Goal: Contribute content

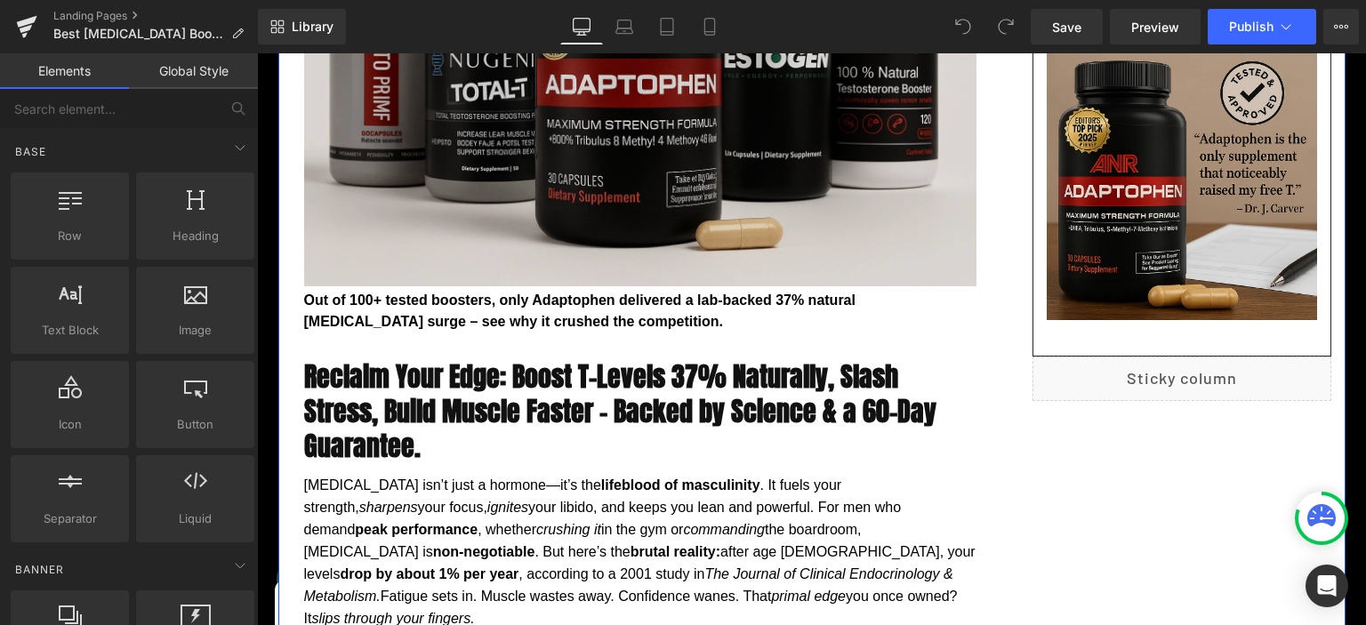
scroll to position [188, 0]
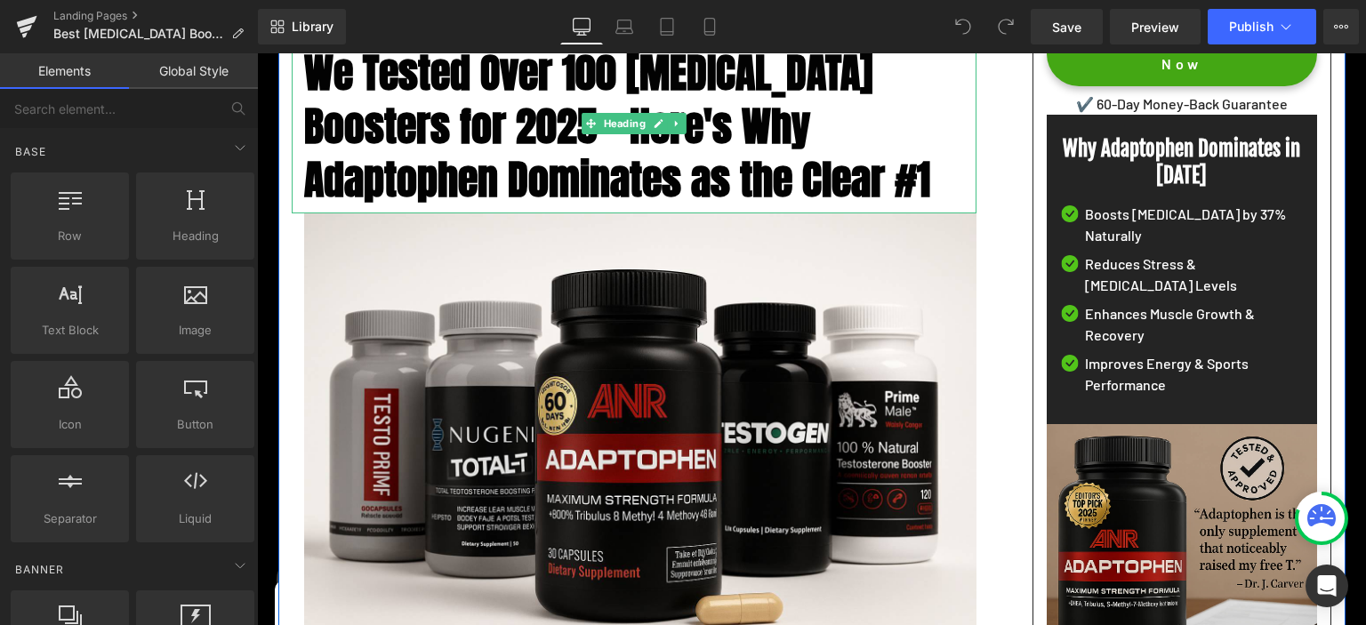
click at [598, 205] on span "We Tested Over 100 [MEDICAL_DATA] Boosters for 2025 – Here's Why Adaptophen Dom…" at bounding box center [617, 126] width 626 height 168
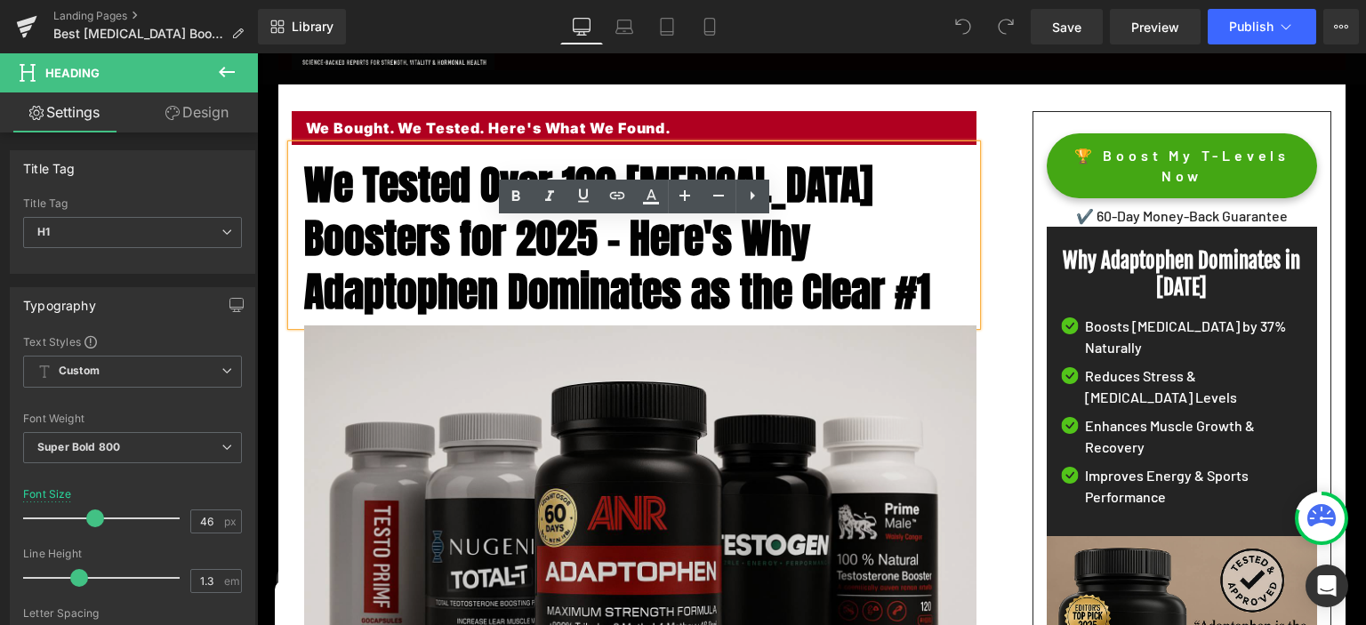
scroll to position [0, 0]
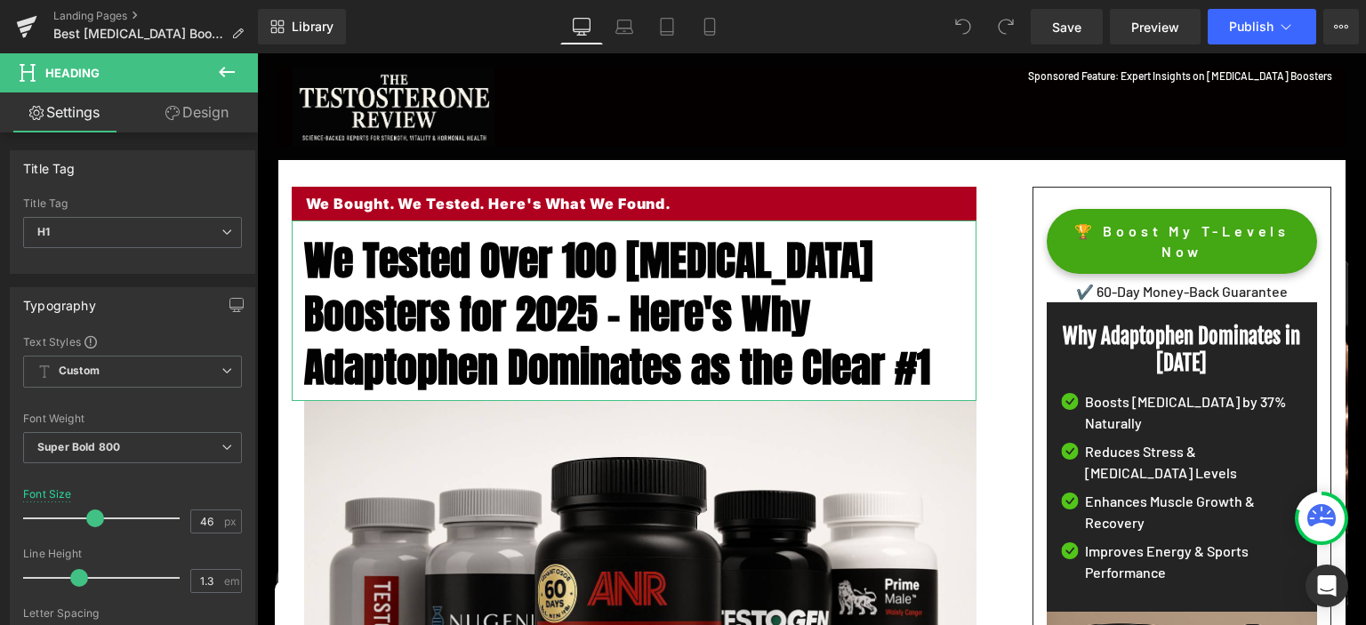
click at [192, 116] on link "Design" at bounding box center [197, 113] width 129 height 40
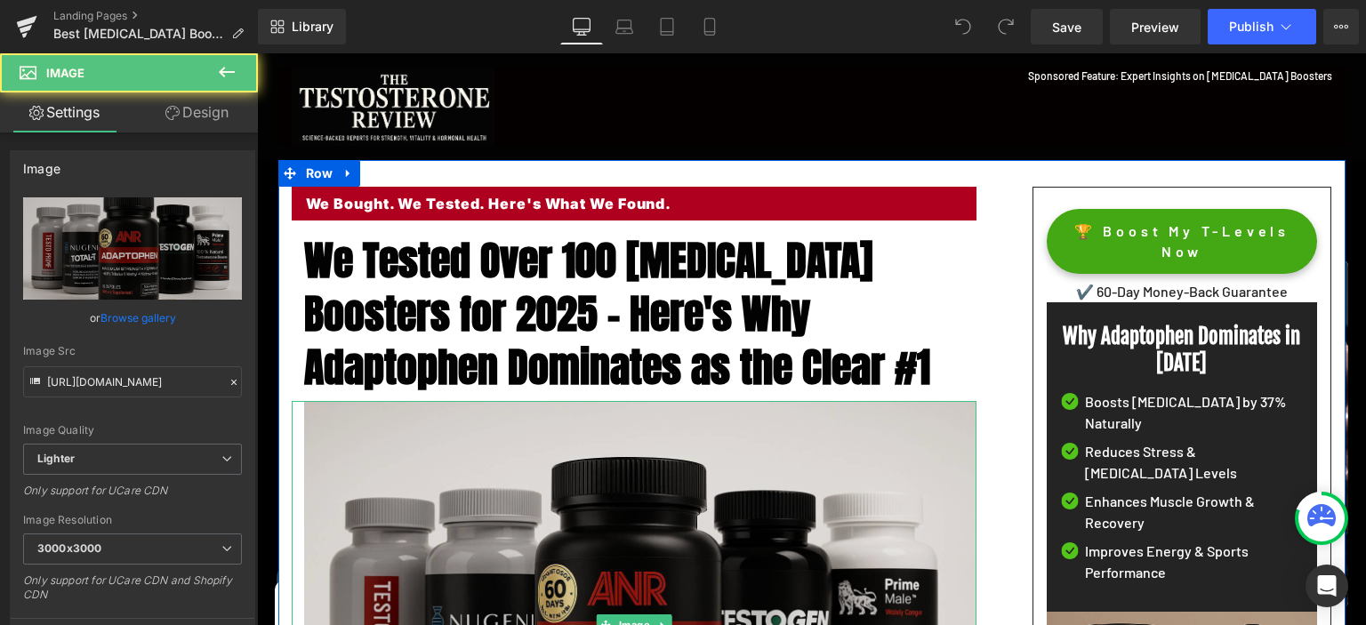
click at [471, 455] on img at bounding box center [634, 625] width 685 height 448
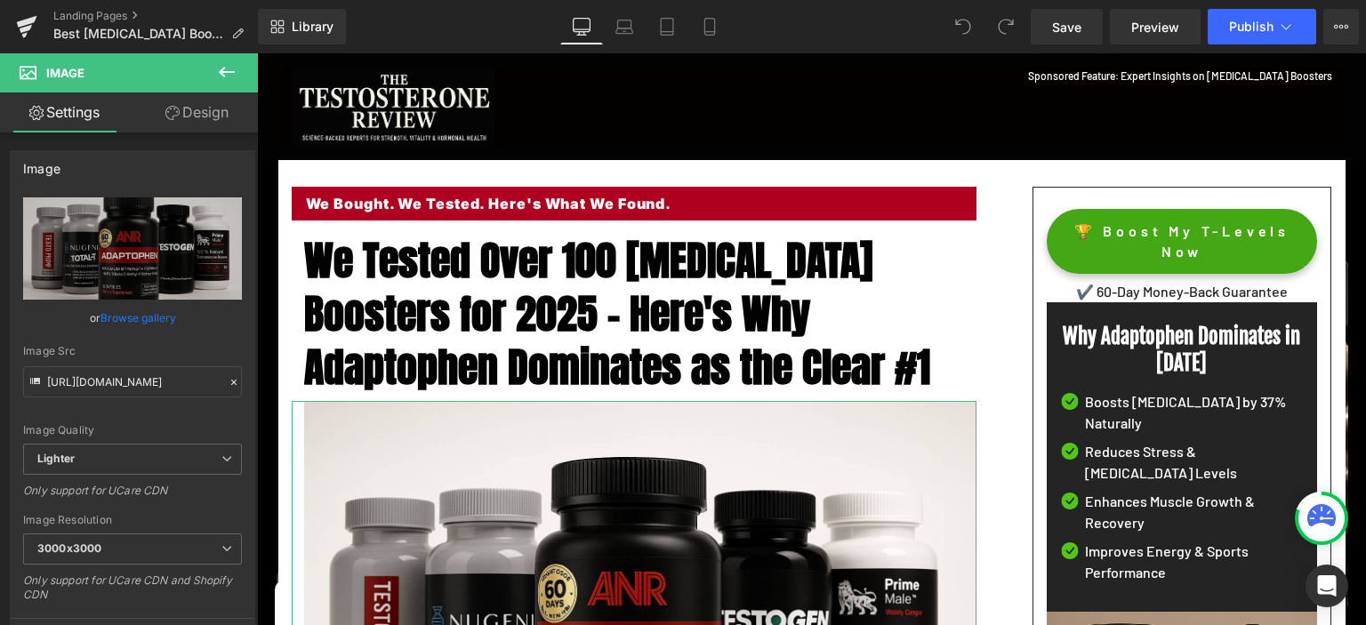
click at [205, 116] on link "Design" at bounding box center [197, 113] width 129 height 40
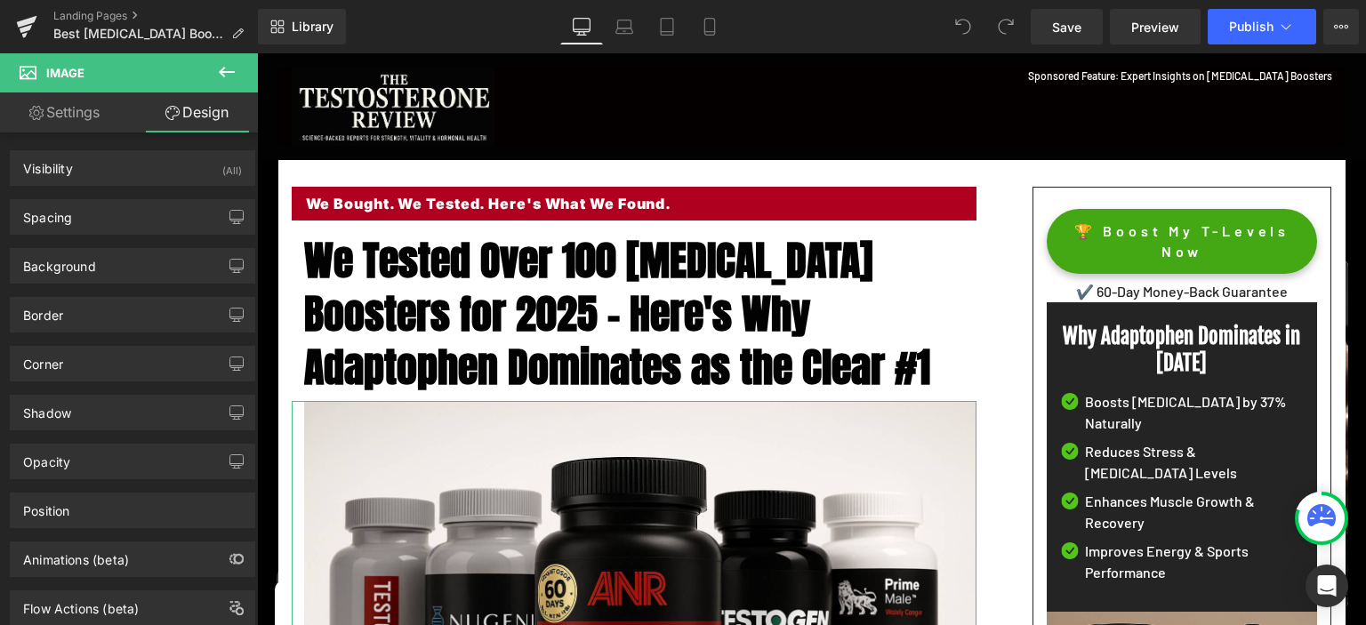
click at [47, 117] on link "Settings" at bounding box center [64, 113] width 129 height 40
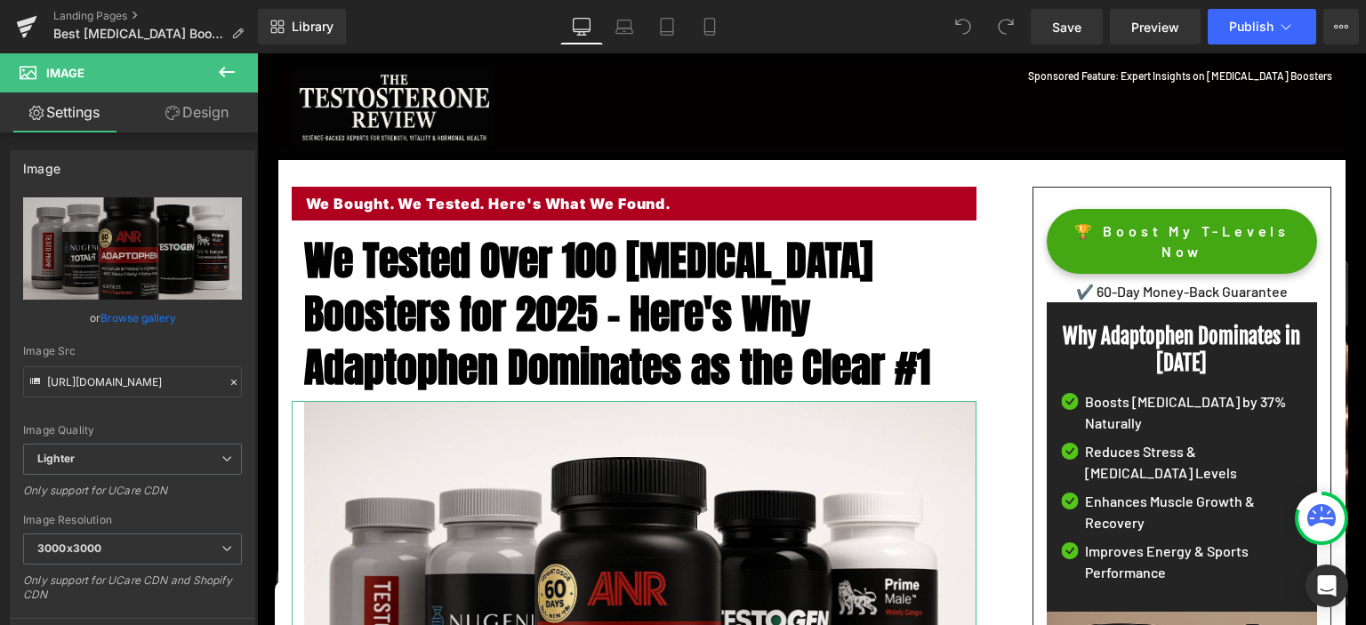
click at [194, 118] on link "Design" at bounding box center [197, 113] width 129 height 40
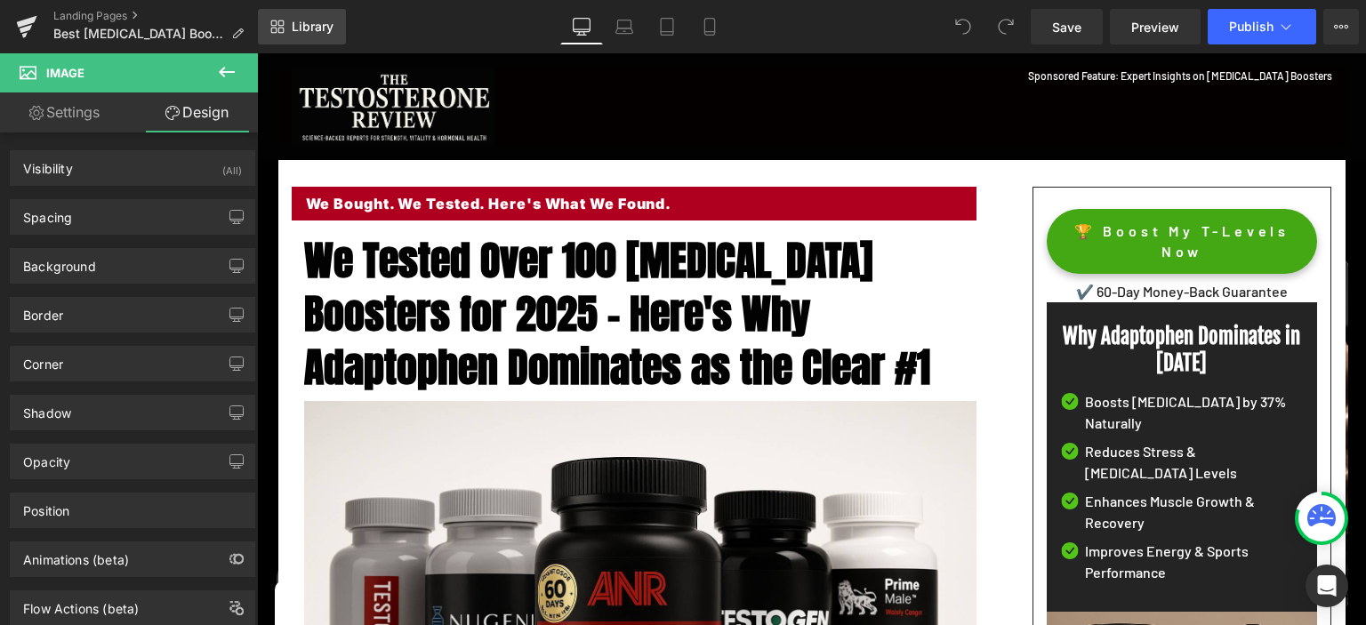
click at [272, 21] on icon at bounding box center [274, 23] width 6 height 6
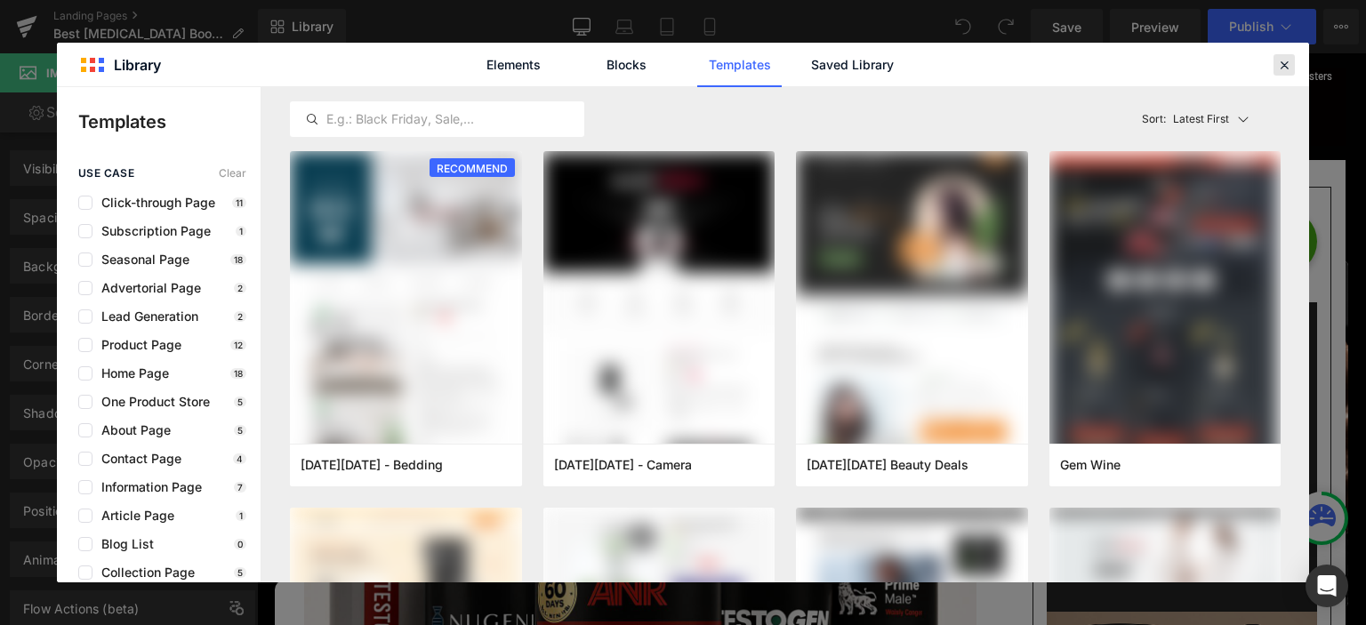
click at [1284, 66] on icon at bounding box center [1284, 65] width 16 height 16
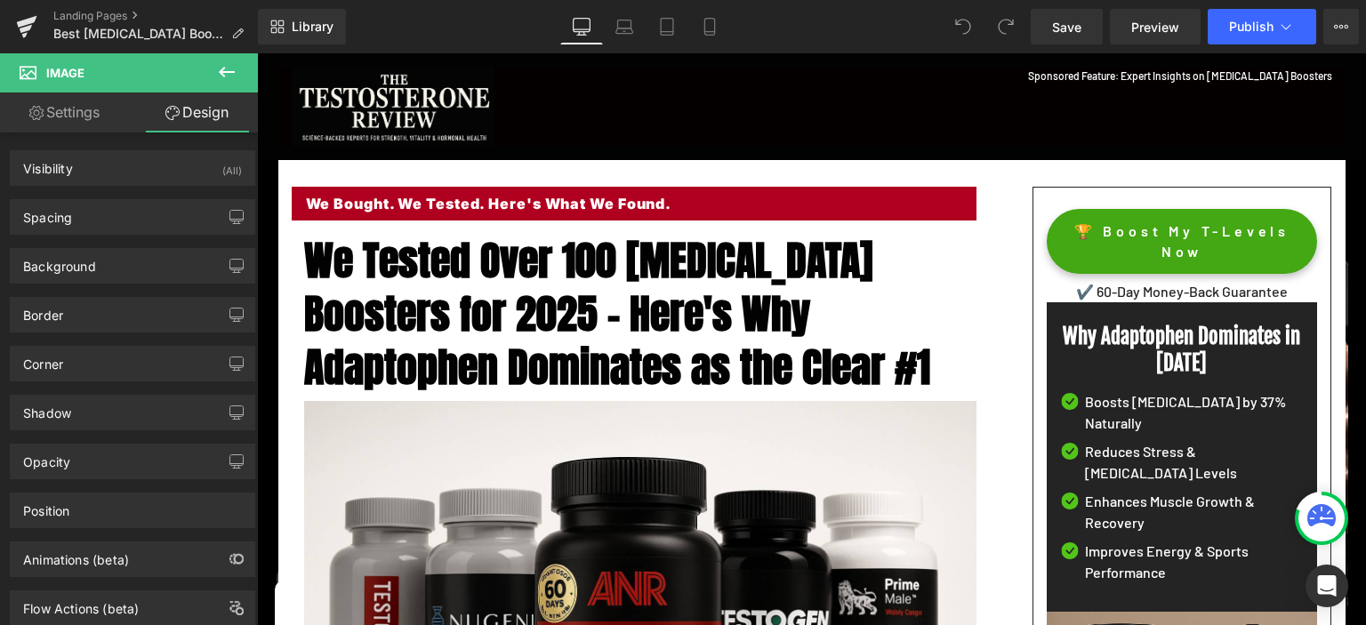
click at [227, 66] on icon at bounding box center [226, 71] width 21 height 21
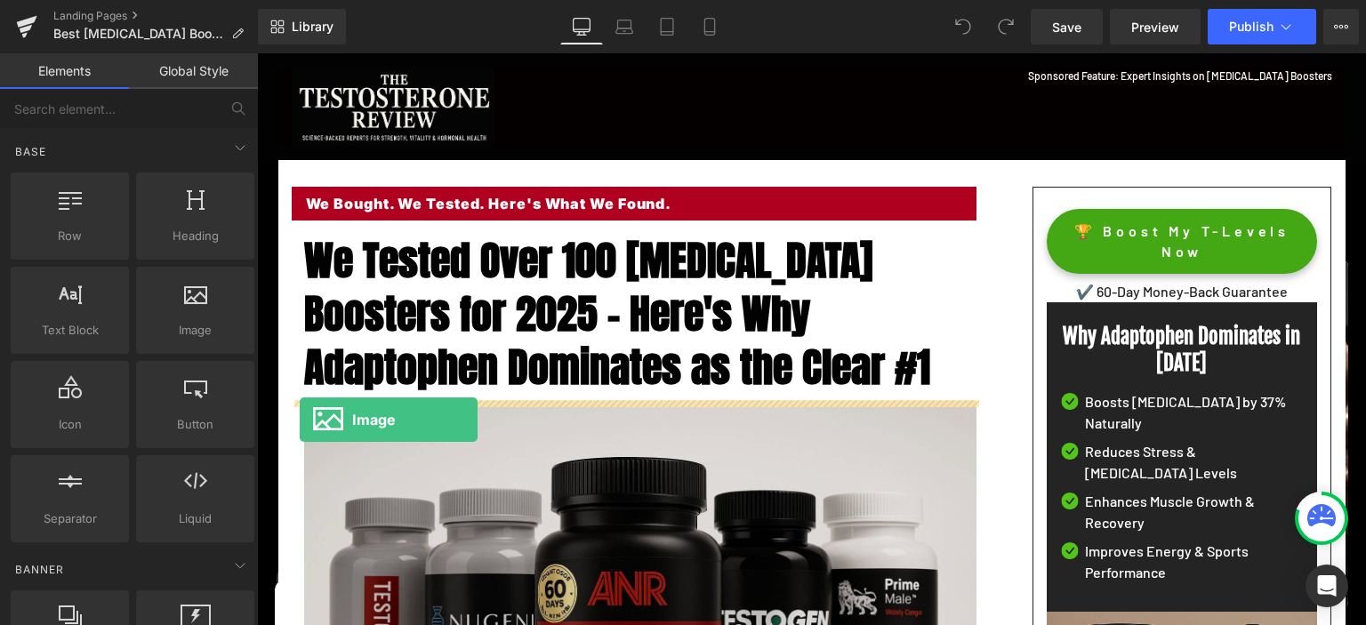
drag, startPoint x: 427, startPoint y: 389, endPoint x: 300, endPoint y: 420, distance: 131.0
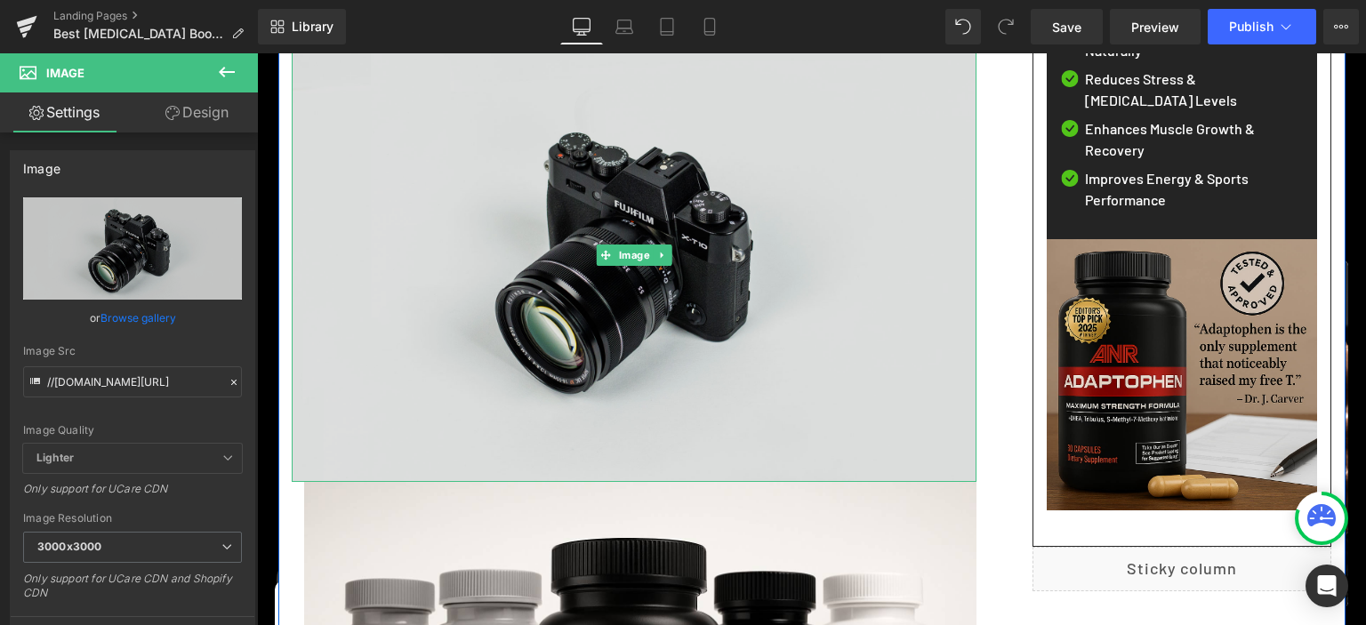
scroll to position [375, 0]
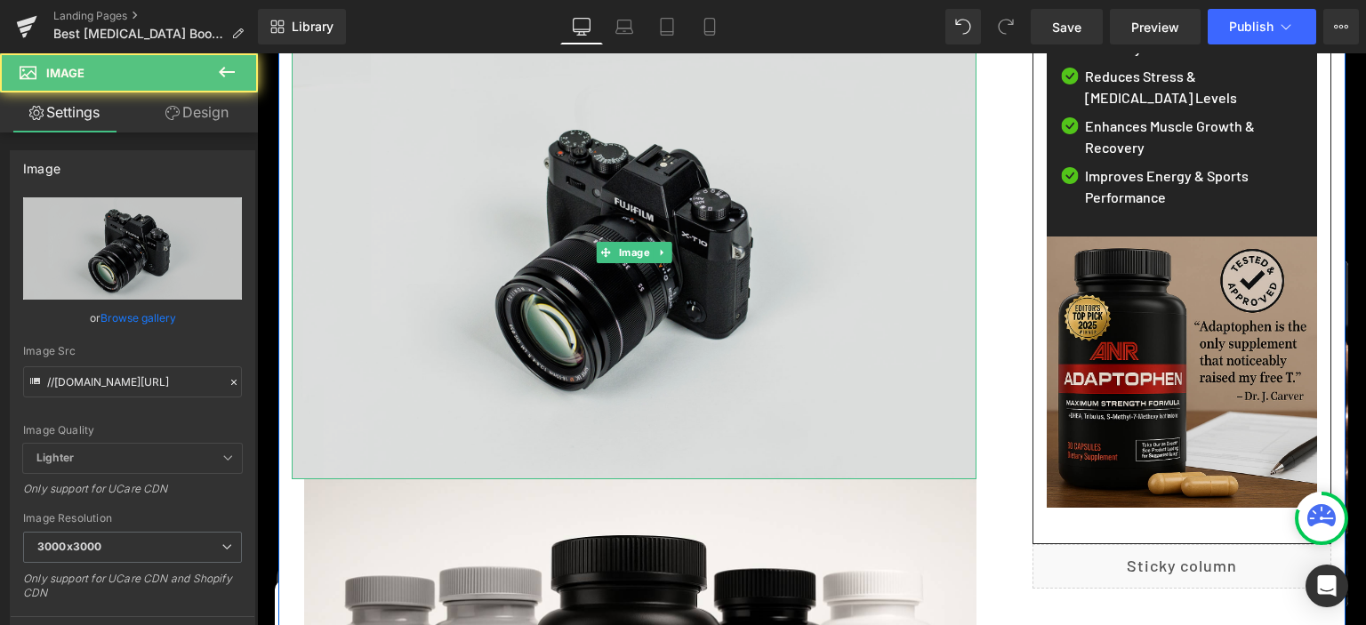
click at [491, 246] on img at bounding box center [634, 253] width 685 height 454
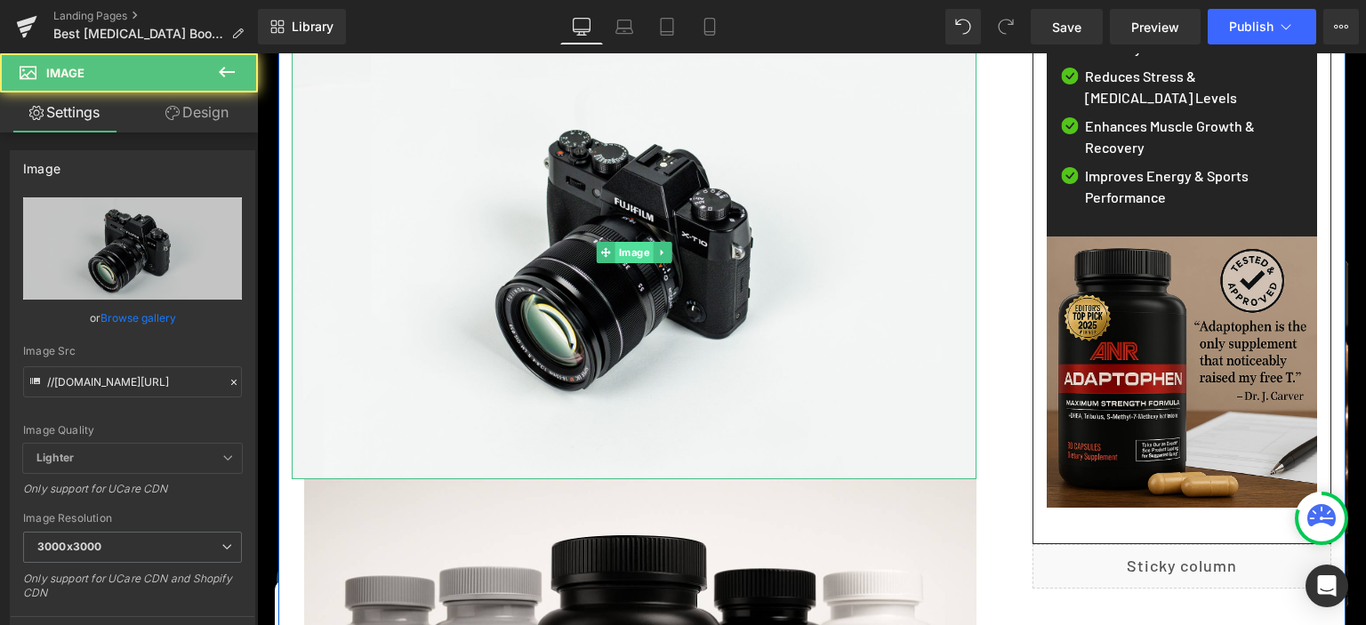
click at [624, 248] on span "Image" at bounding box center [634, 252] width 38 height 21
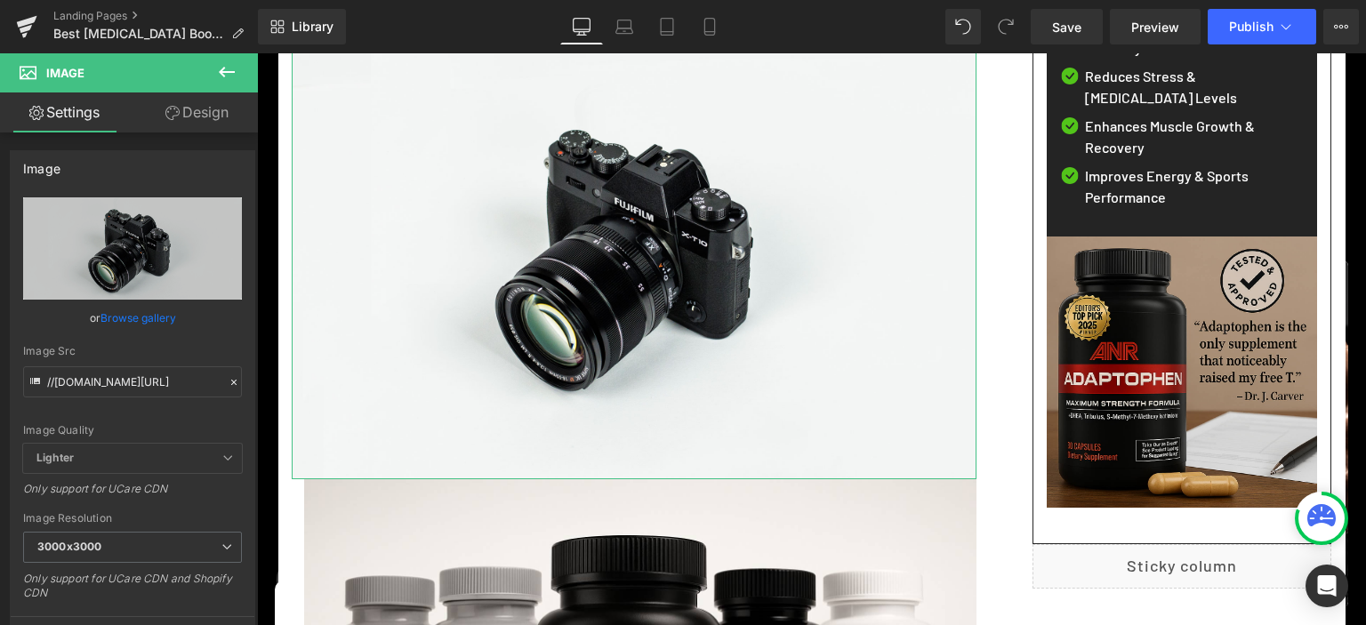
click at [130, 319] on link "Browse gallery" at bounding box center [139, 317] width 76 height 31
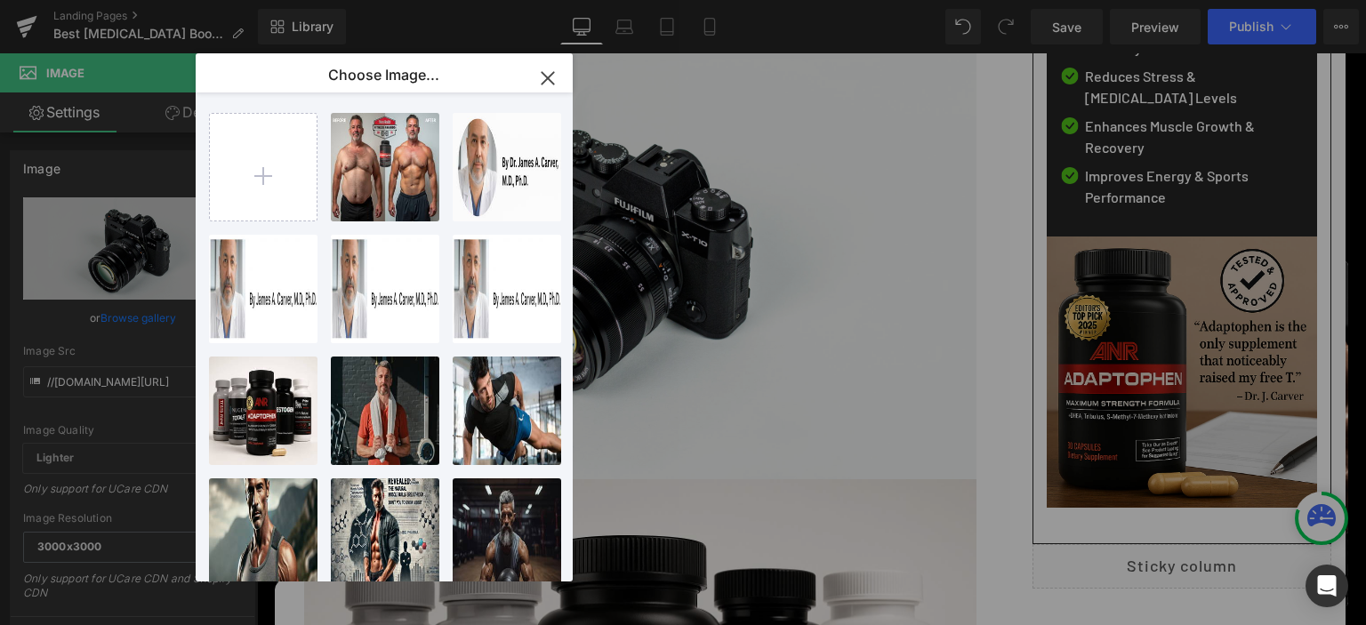
click at [555, 72] on icon "button" at bounding box center [548, 78] width 28 height 28
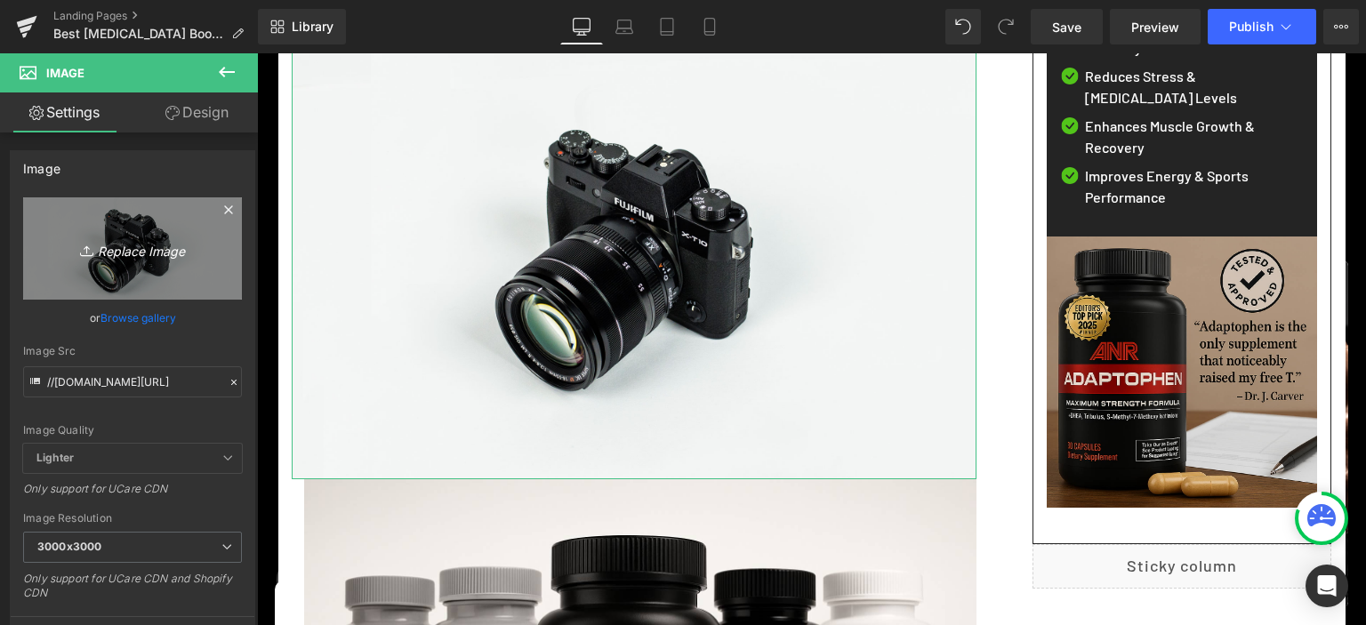
click at [210, 242] on link "Replace Image" at bounding box center [132, 248] width 219 height 102
type input "C:\fakepath\mh1.jpg"
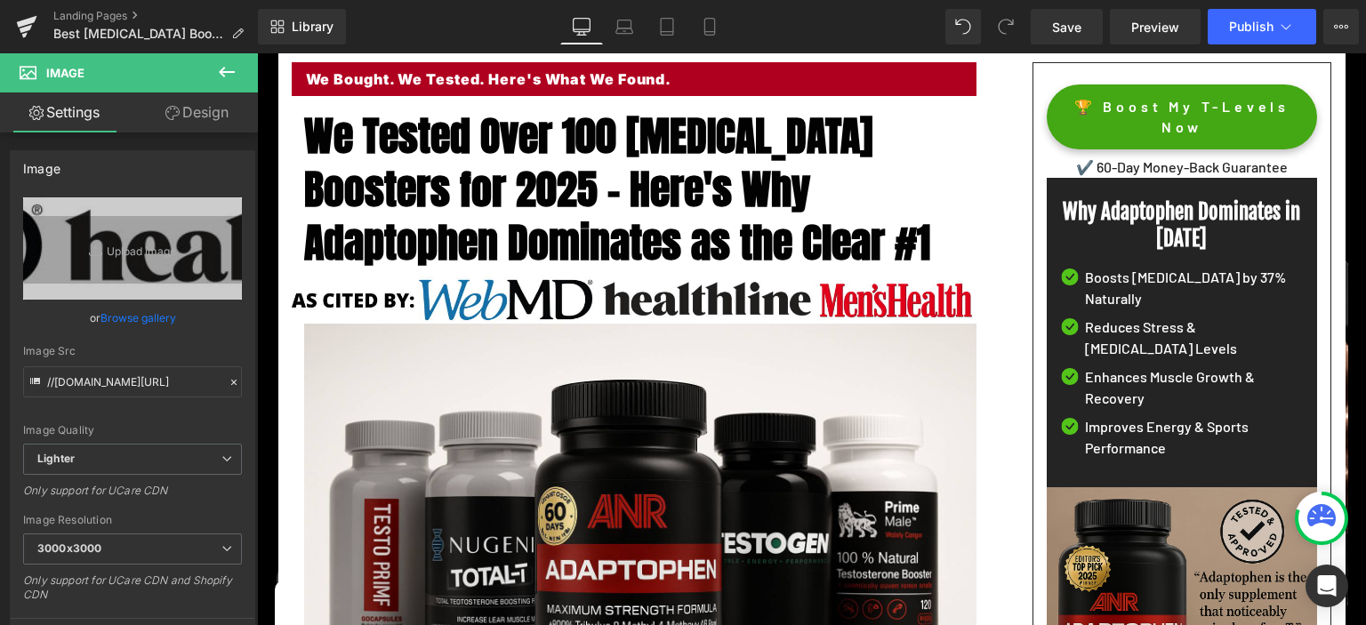
scroll to position [93, 0]
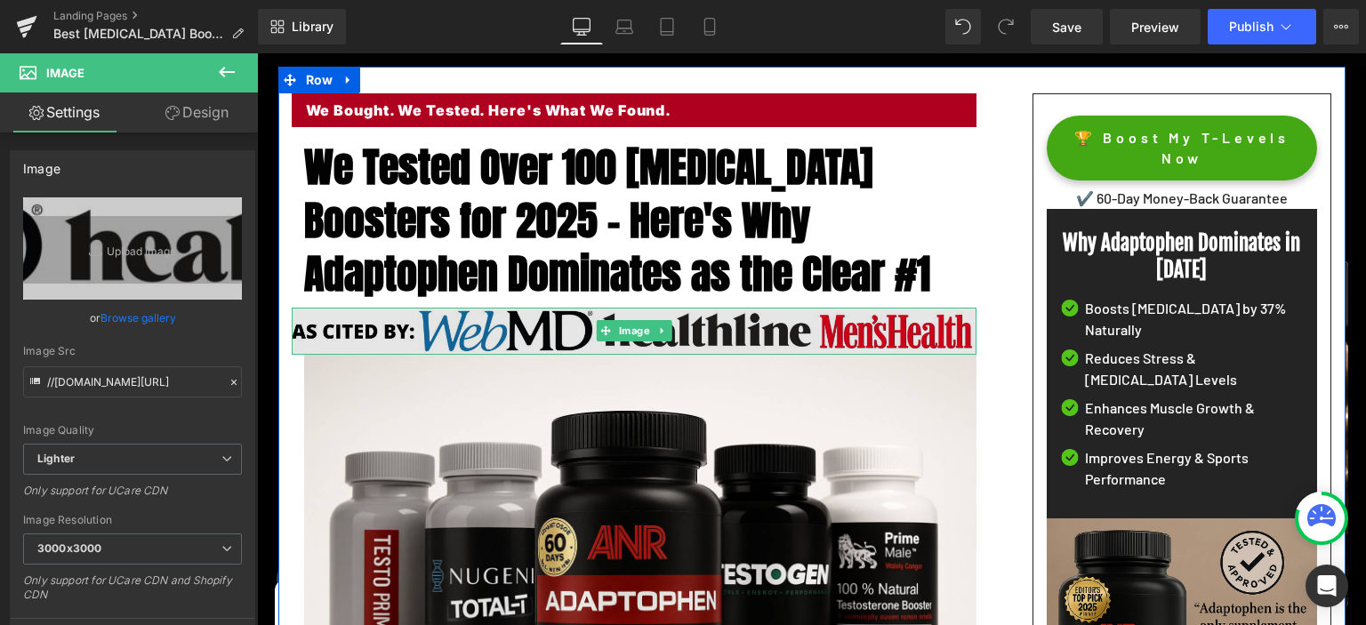
click at [529, 330] on img at bounding box center [634, 331] width 685 height 47
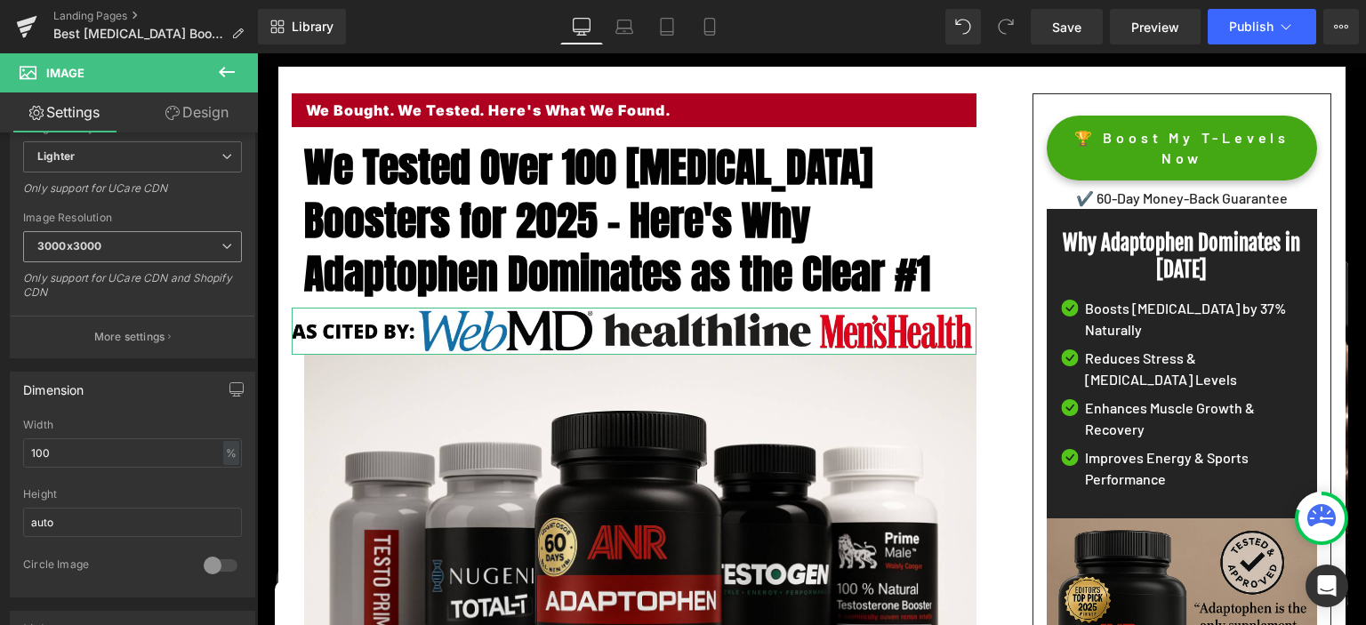
scroll to position [358, 0]
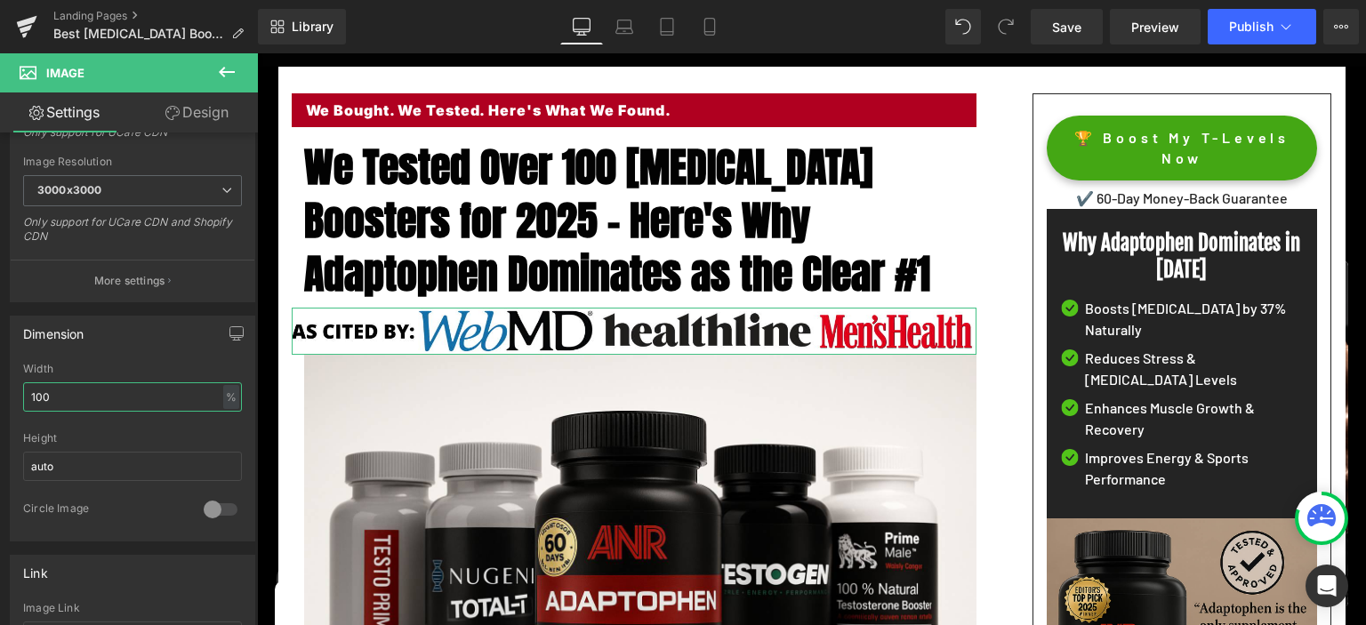
drag, startPoint x: 133, startPoint y: 397, endPoint x: 37, endPoint y: 396, distance: 96.1
click at [37, 396] on input "100" at bounding box center [132, 397] width 219 height 29
drag, startPoint x: 86, startPoint y: 402, endPoint x: 4, endPoint y: 386, distance: 83.4
click at [23, 386] on input "100" at bounding box center [132, 397] width 219 height 29
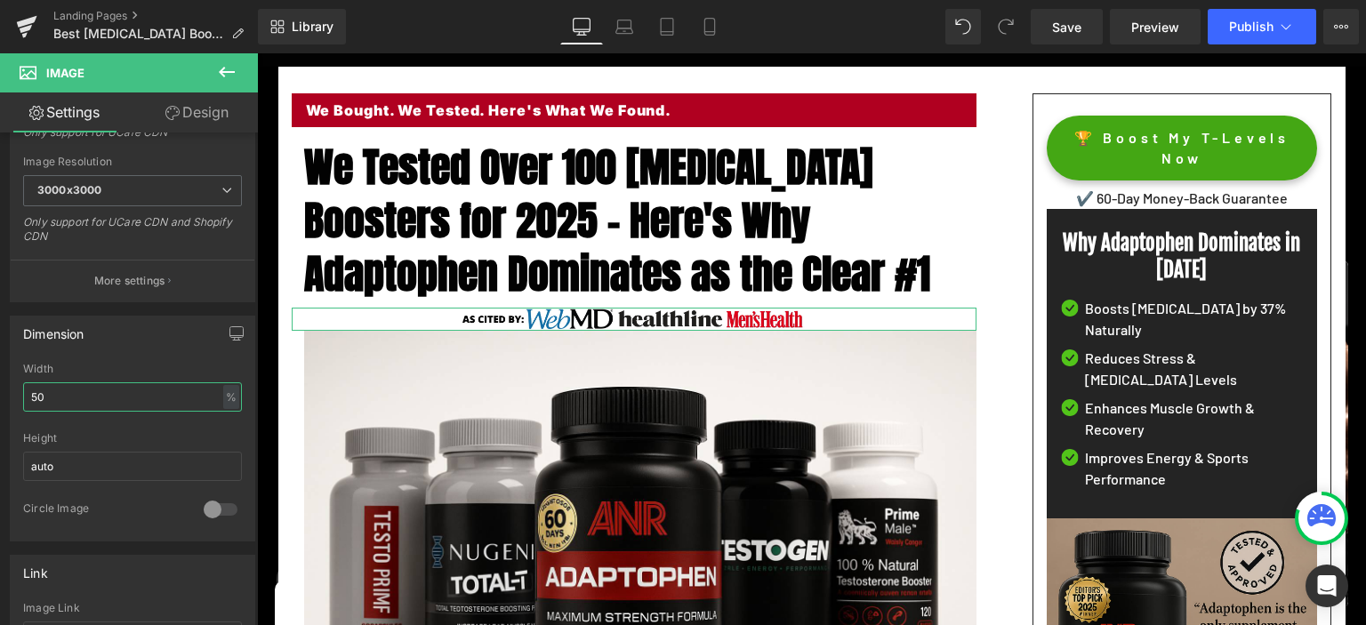
drag, startPoint x: 72, startPoint y: 400, endPoint x: 0, endPoint y: 394, distance: 72.3
click at [23, 394] on input "50" at bounding box center [132, 397] width 219 height 29
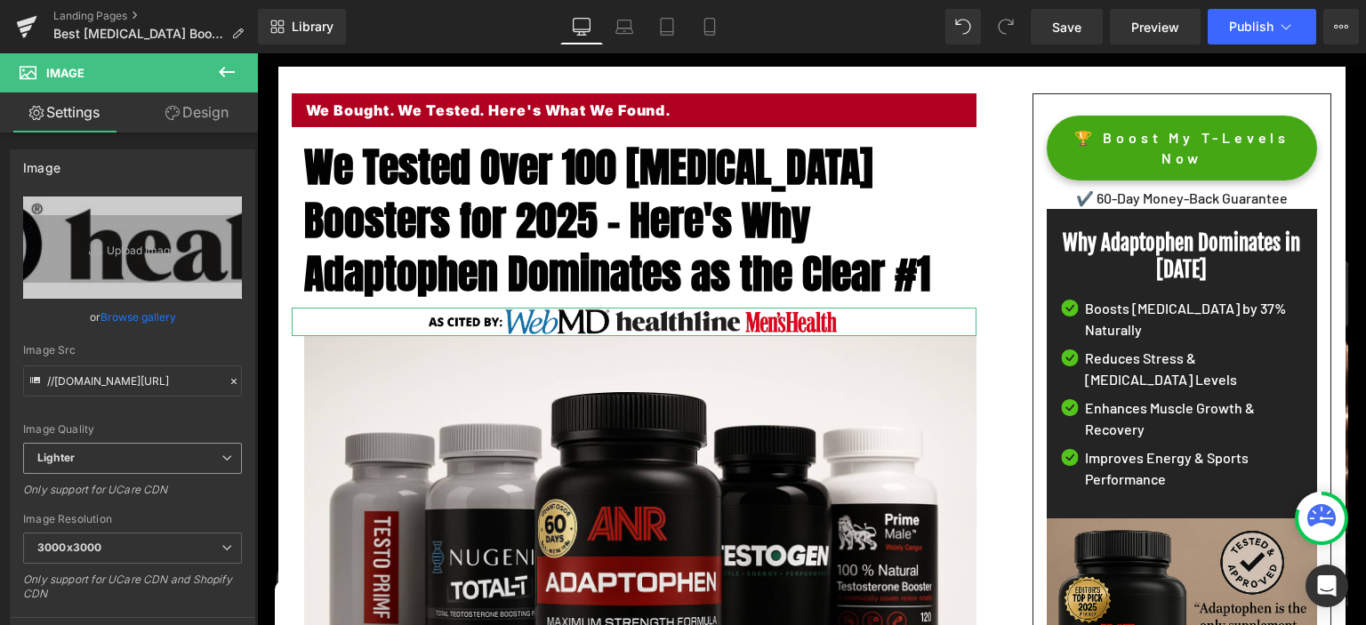
scroll to position [0, 0]
type input "60"
click at [191, 116] on link "Design" at bounding box center [197, 113] width 129 height 40
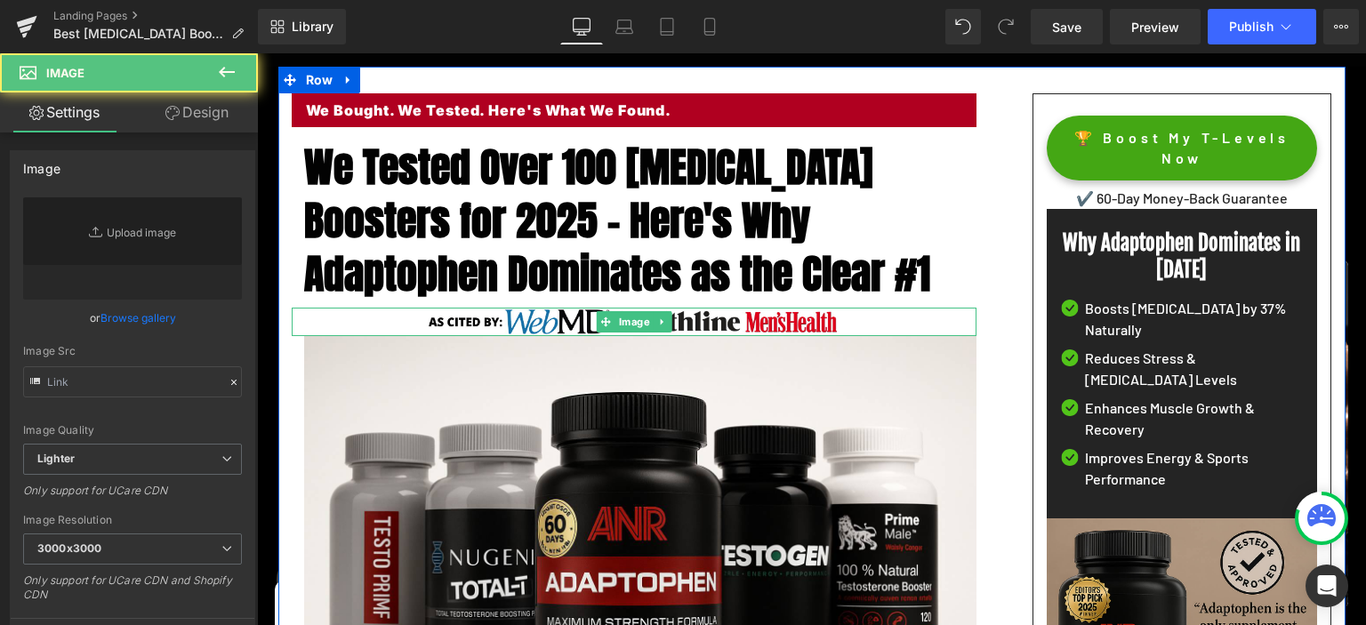
click at [323, 321] on div at bounding box center [634, 322] width 685 height 28
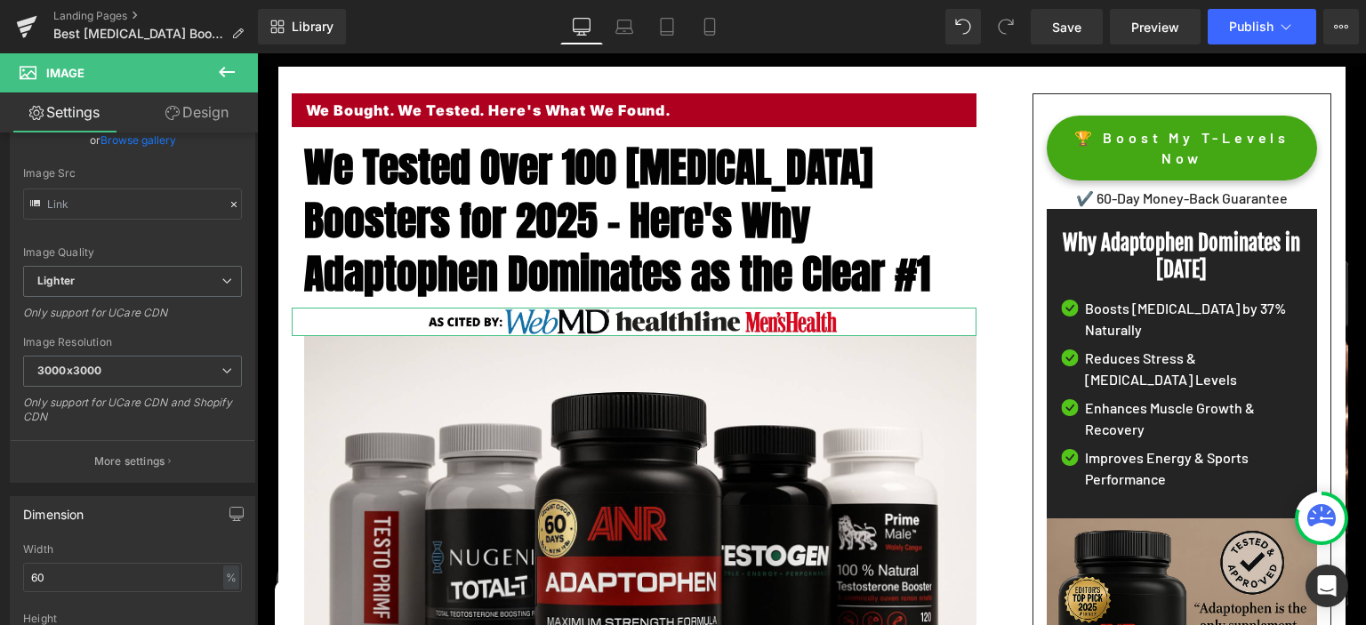
scroll to position [179, 0]
click at [119, 463] on p "More settings" at bounding box center [129, 461] width 71 height 16
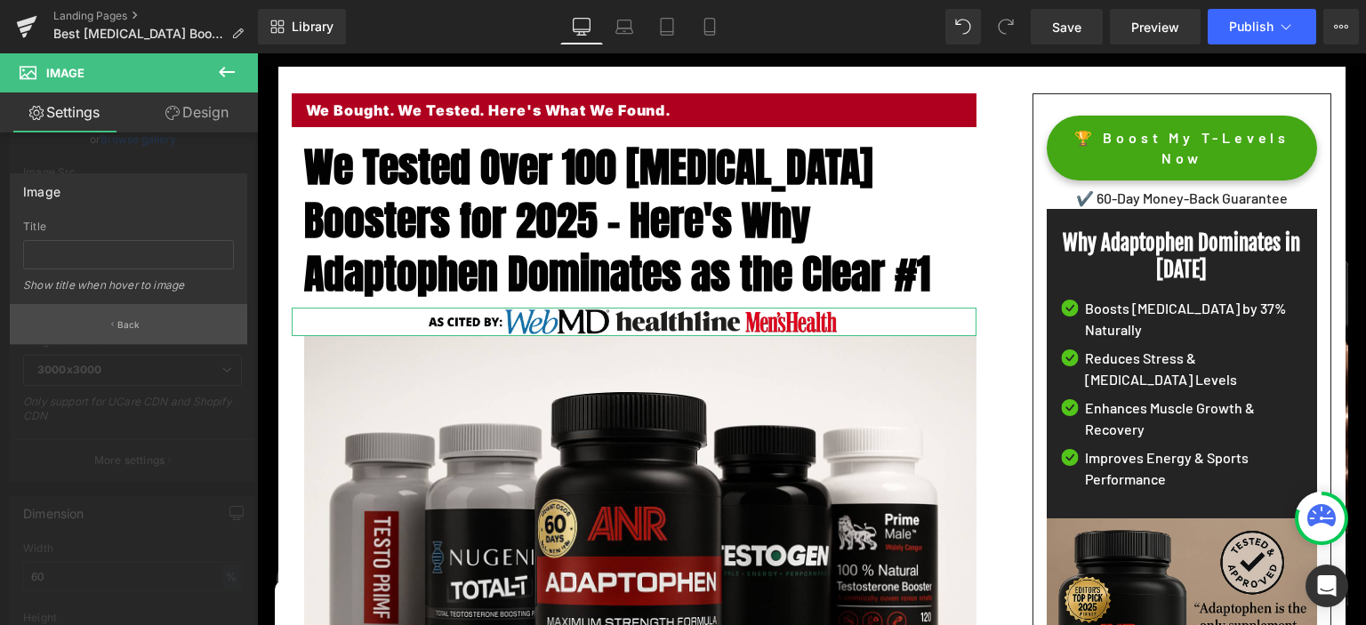
click at [119, 321] on p "Back" at bounding box center [128, 324] width 23 height 13
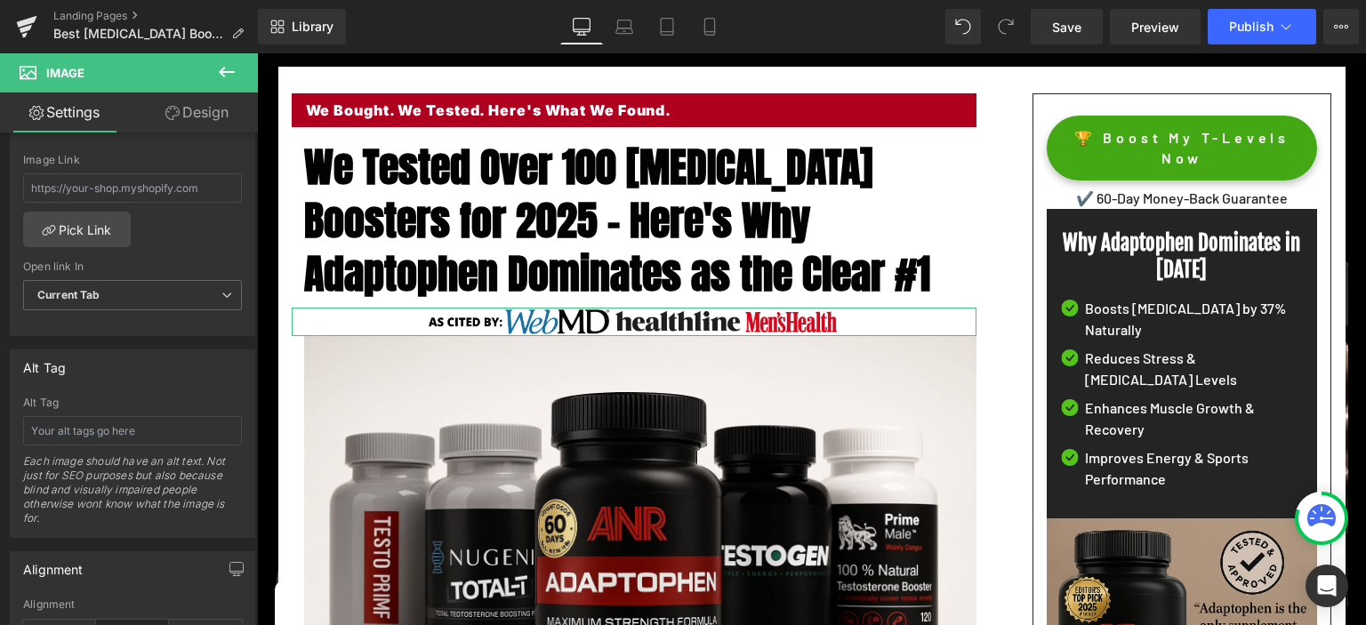
scroll to position [986, 0]
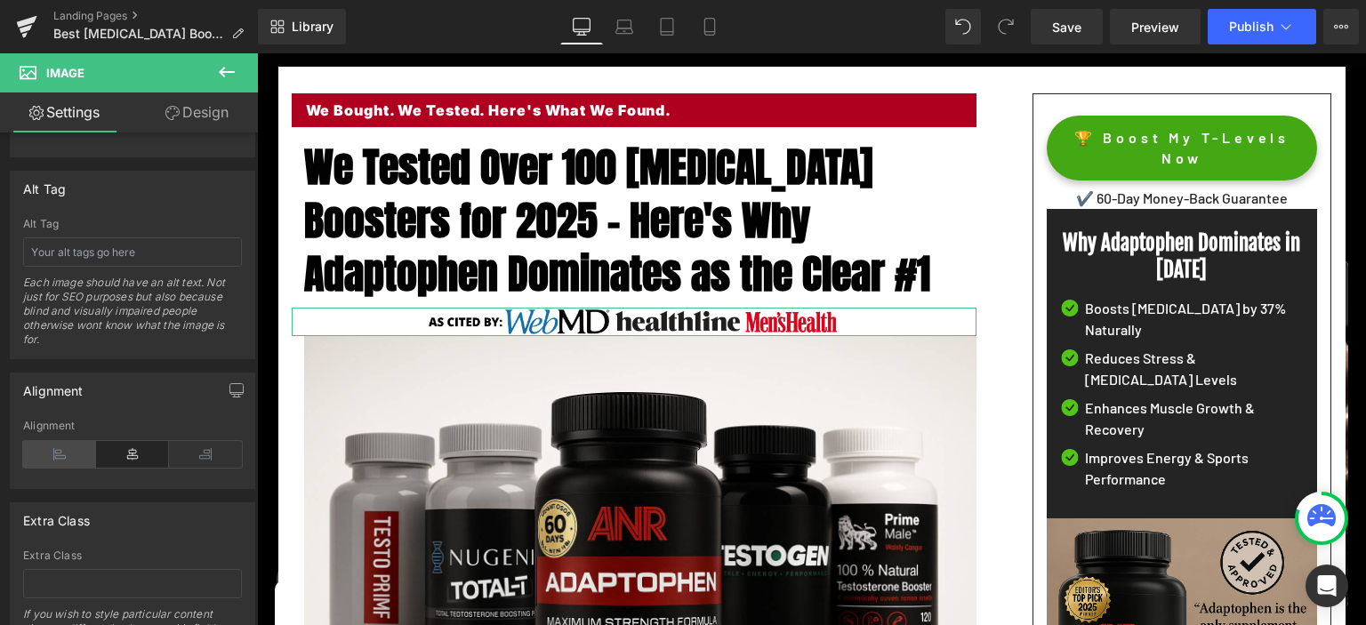
click at [52, 441] on icon at bounding box center [59, 454] width 73 height 27
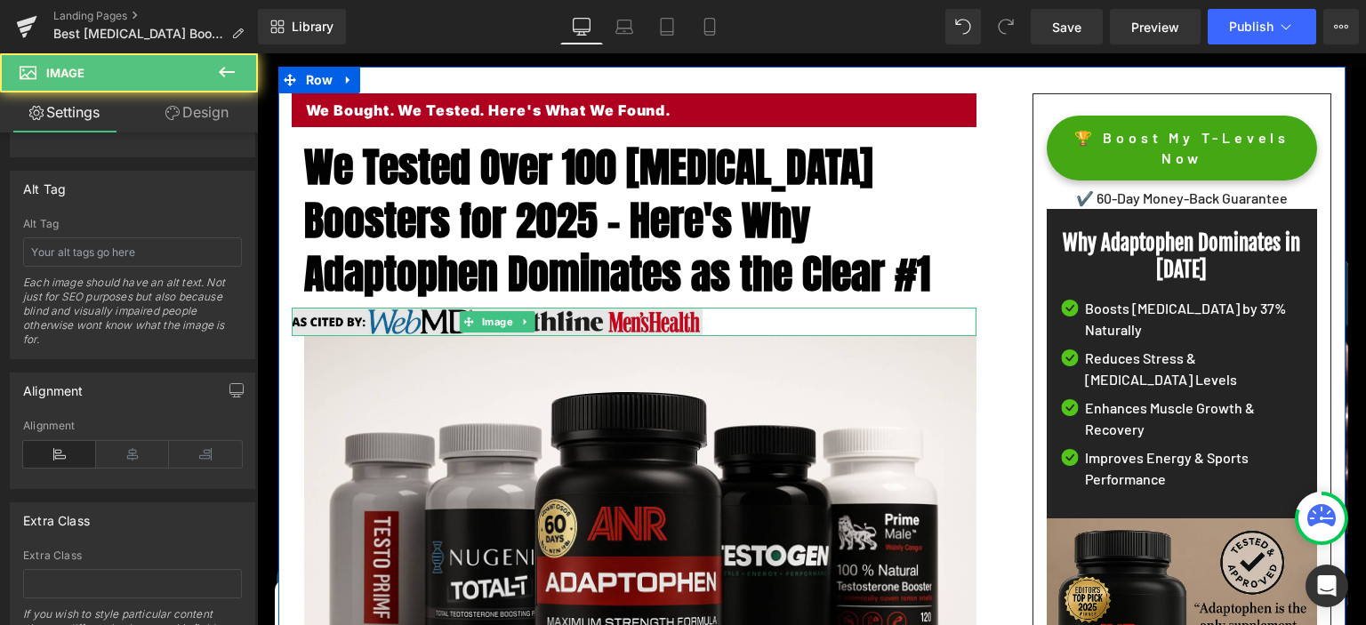
drag, startPoint x: 369, startPoint y: 319, endPoint x: 356, endPoint y: 326, distance: 15.1
click at [369, 318] on img at bounding box center [497, 322] width 411 height 28
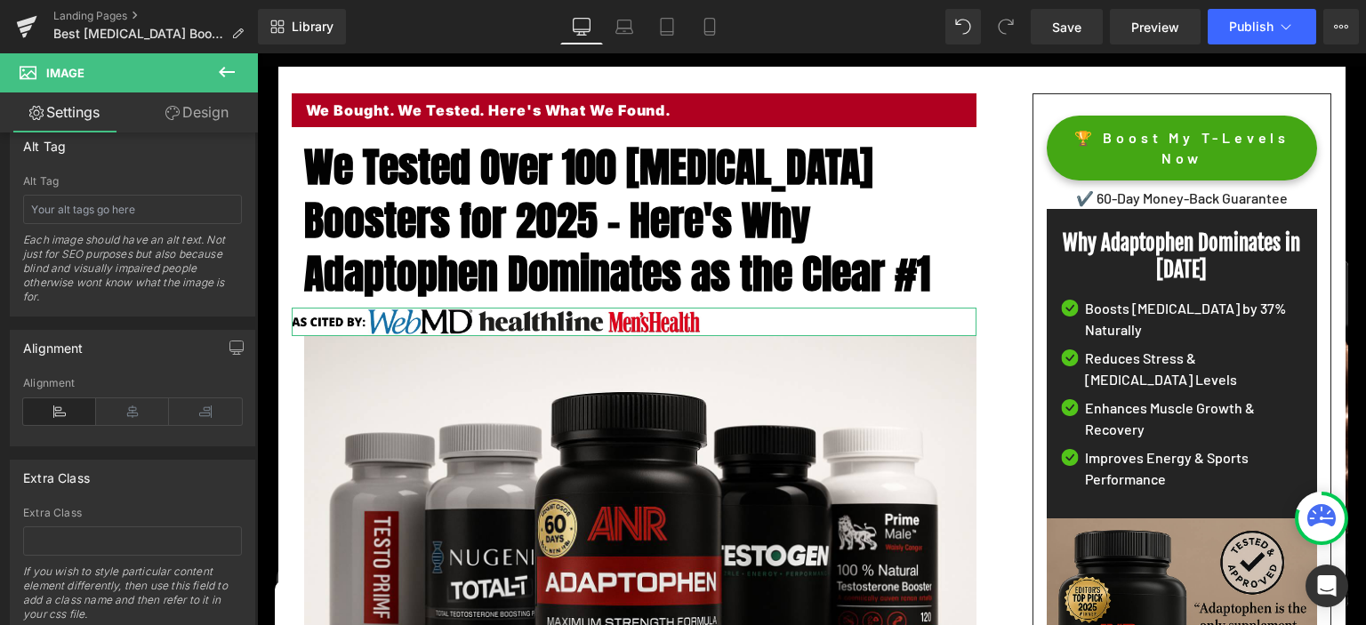
scroll to position [1069, 0]
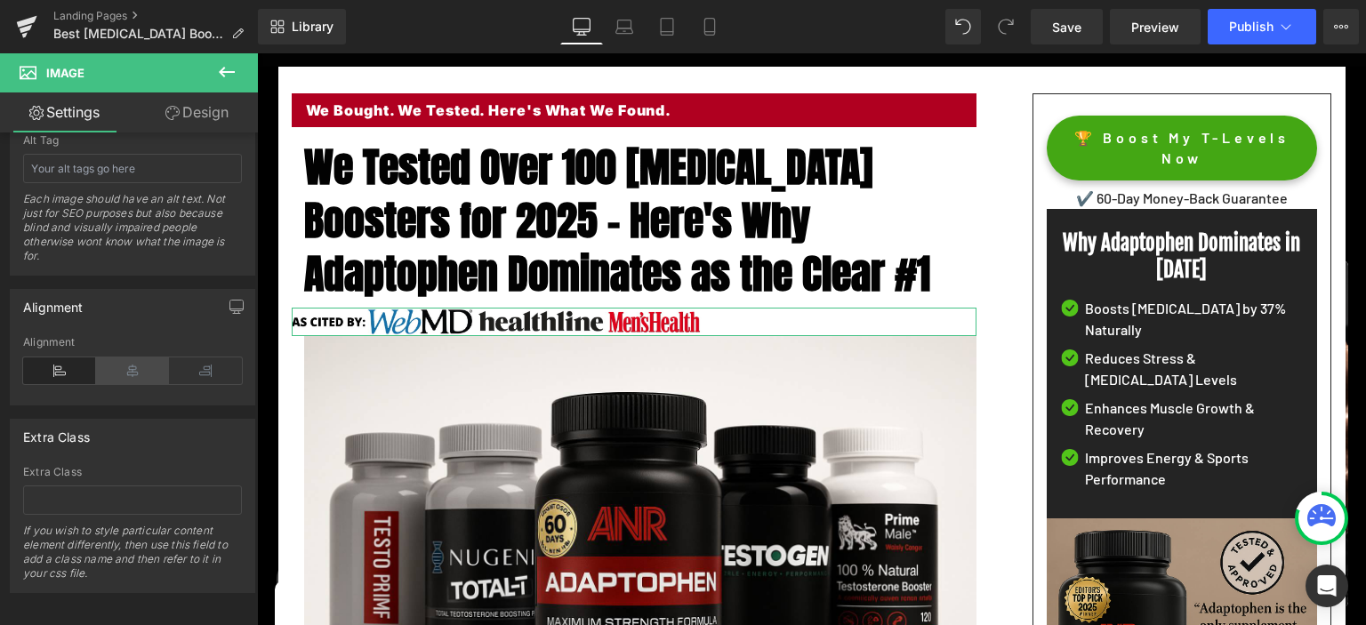
click at [126, 369] on icon at bounding box center [132, 371] width 73 height 27
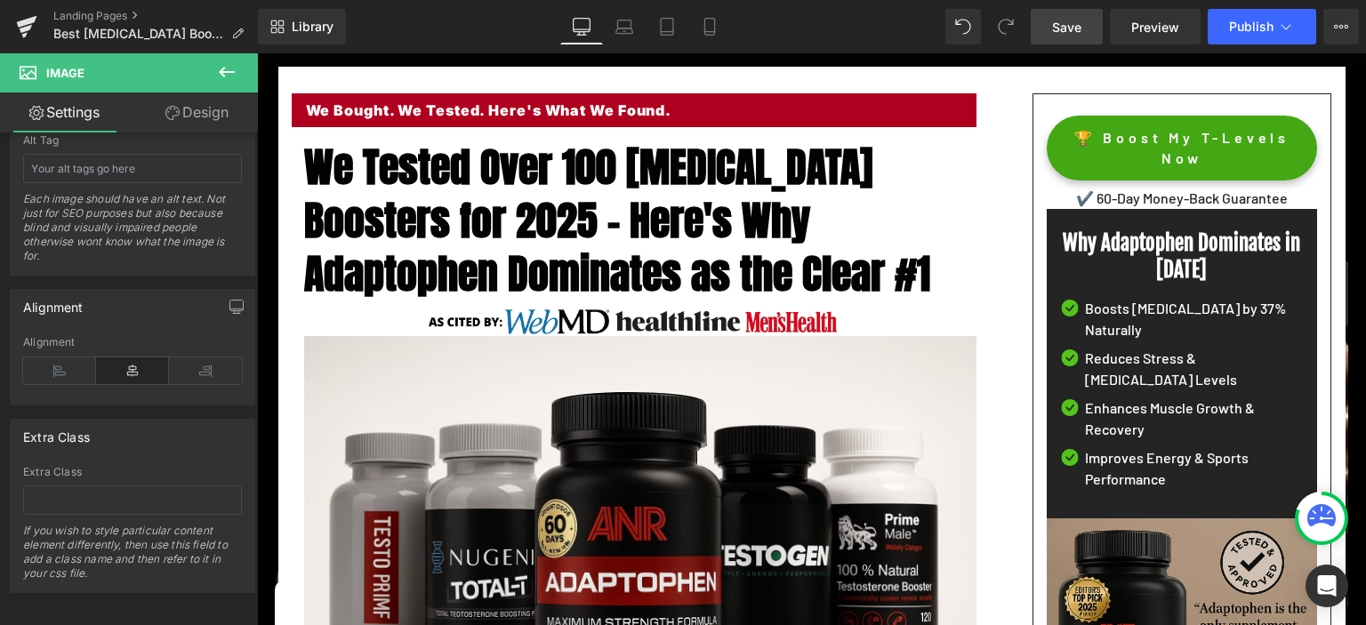
click at [1060, 16] on link "Save" at bounding box center [1067, 27] width 72 height 36
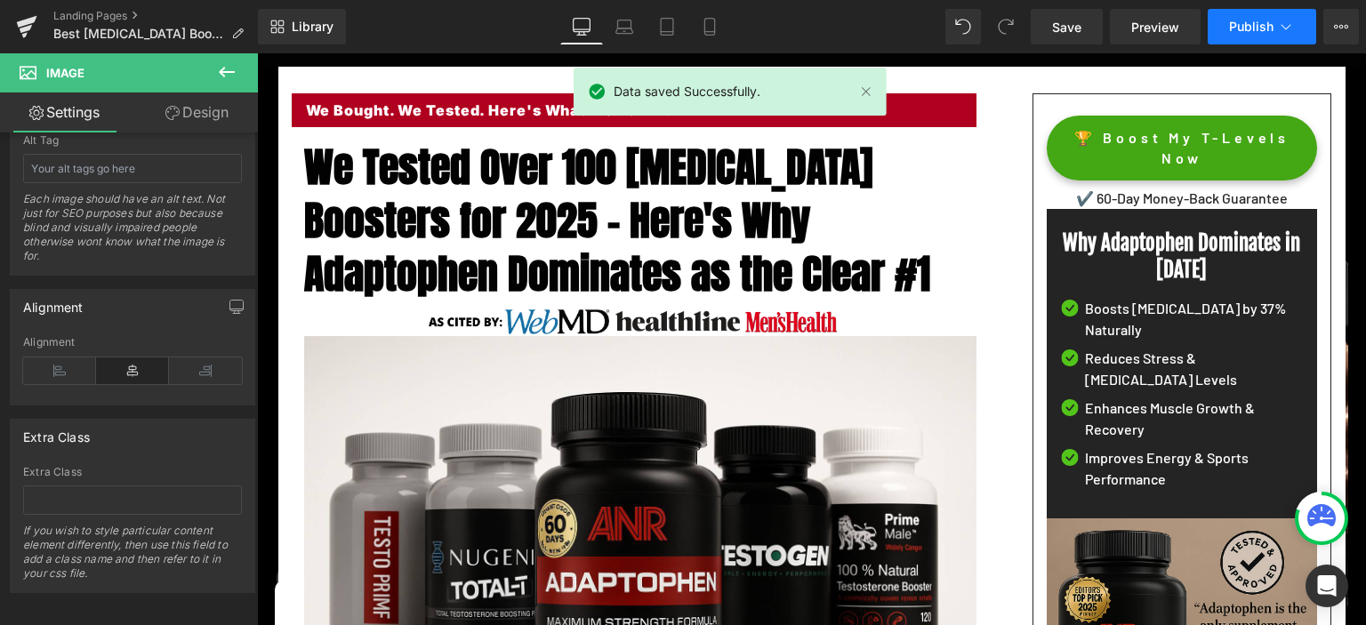
click at [1266, 20] on span "Publish" at bounding box center [1251, 27] width 44 height 14
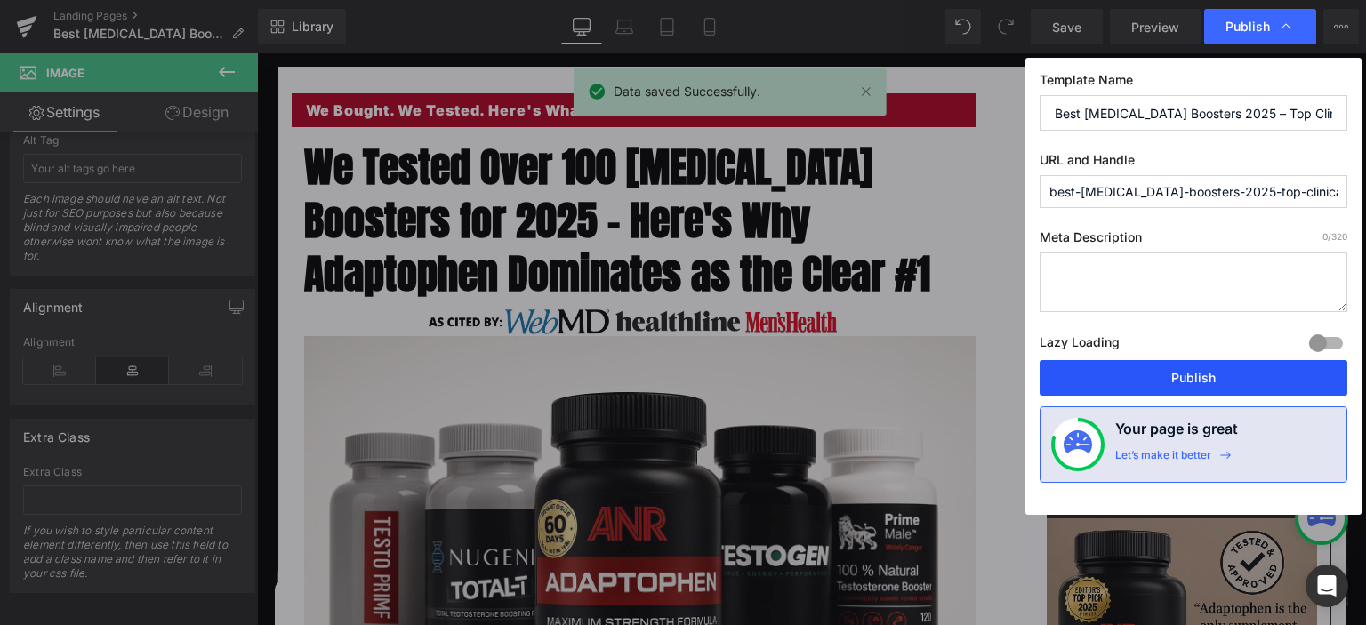
click at [1229, 375] on button "Publish" at bounding box center [1194, 378] width 308 height 36
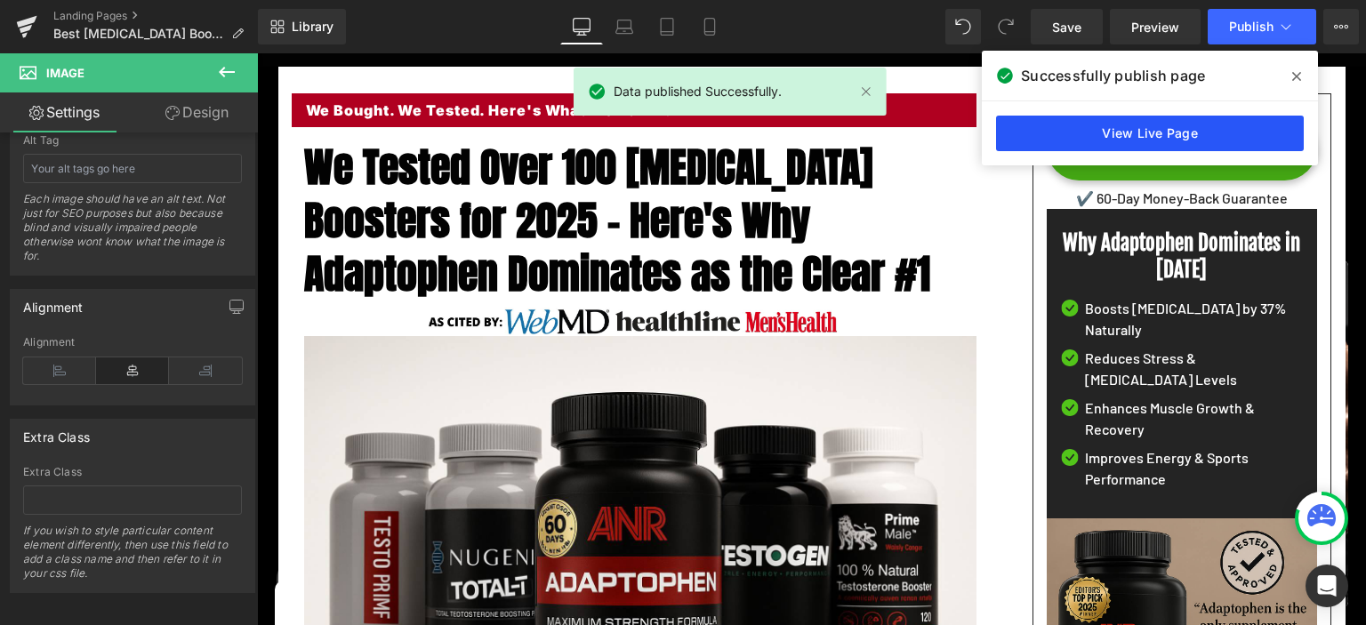
click at [1154, 130] on link "View Live Page" at bounding box center [1150, 134] width 308 height 36
